Goal: Check status: Check status

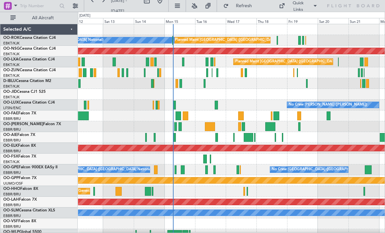
click at [277, 41] on div at bounding box center [277, 40] width 1 height 9
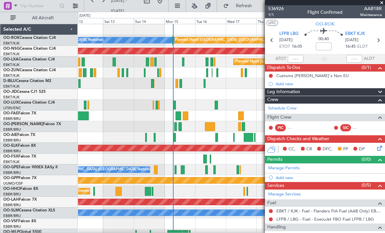
click at [384, 3] on span at bounding box center [382, 3] width 7 height 6
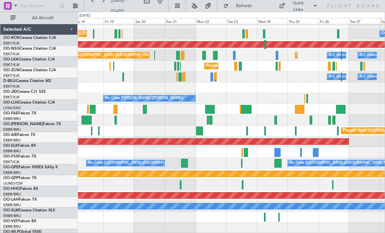
scroll to position [7, 0]
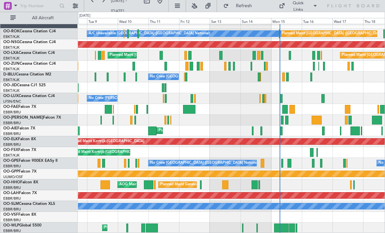
click at [298, 228] on div "Planned Maint Liege" at bounding box center [231, 227] width 307 height 11
click at [299, 227] on div "Planned Maint Liege" at bounding box center [231, 227] width 307 height 11
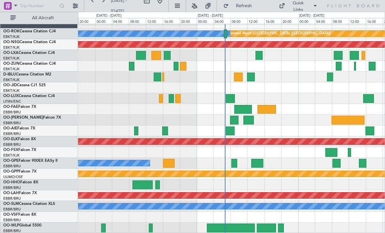
click at [281, 229] on div at bounding box center [281, 227] width 6 height 9
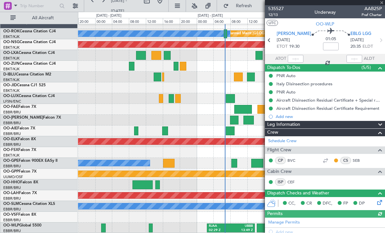
click at [383, 3] on span at bounding box center [382, 3] width 7 height 6
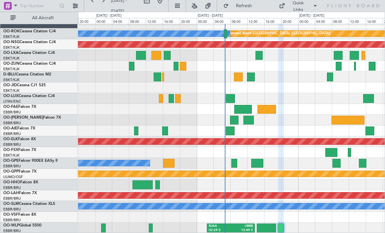
type input "0"
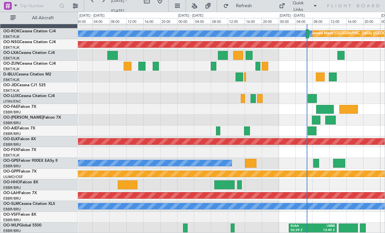
click at [349, 228] on div at bounding box center [348, 227] width 19 height 9
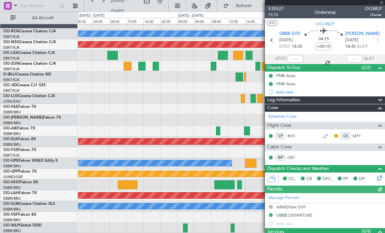
click at [383, 4] on div at bounding box center [325, 2] width 120 height 5
click at [384, 4] on span at bounding box center [382, 3] width 7 height 6
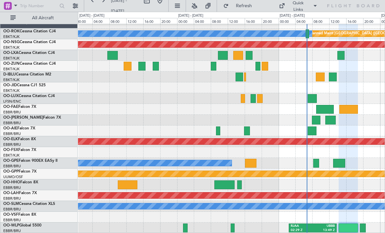
type input "0"
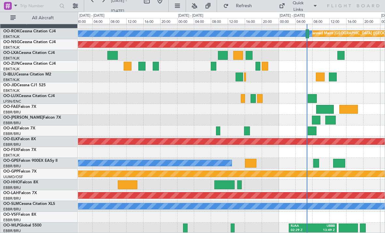
click at [364, 228] on div at bounding box center [363, 227] width 6 height 9
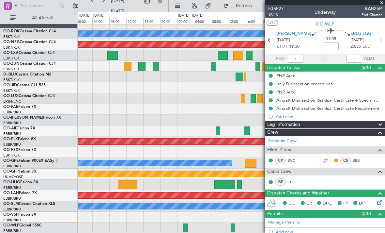
scroll to position [0, 0]
click at [384, 4] on span at bounding box center [382, 3] width 7 height 6
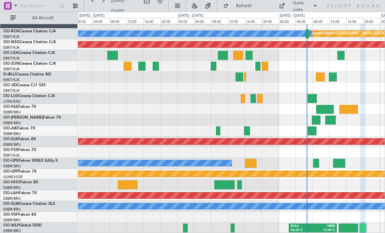
type input "0"
